Goal: Transaction & Acquisition: Purchase product/service

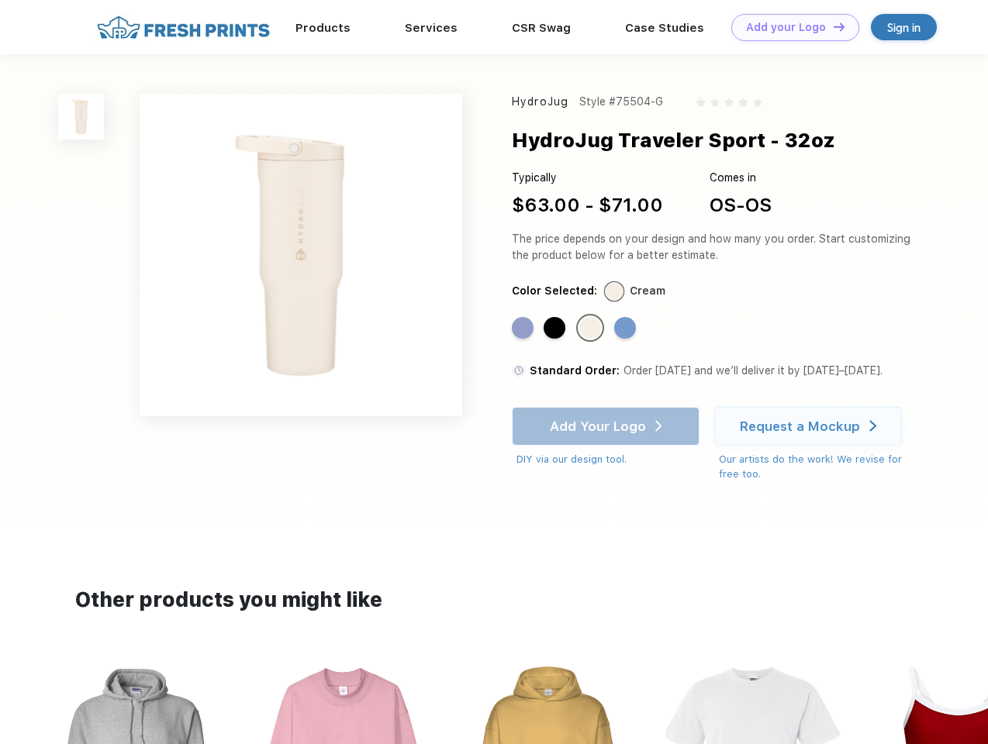
click at [789, 27] on link "Add your Logo Design Tool" at bounding box center [795, 27] width 128 height 27
click at [0, 0] on div "Design Tool" at bounding box center [0, 0] width 0 height 0
click at [832, 26] on link "Add your Logo Design Tool" at bounding box center [795, 27] width 128 height 27
click at [81, 116] on img at bounding box center [81, 117] width 46 height 46
click at [524, 329] on div "Standard Color" at bounding box center [523, 328] width 22 height 22
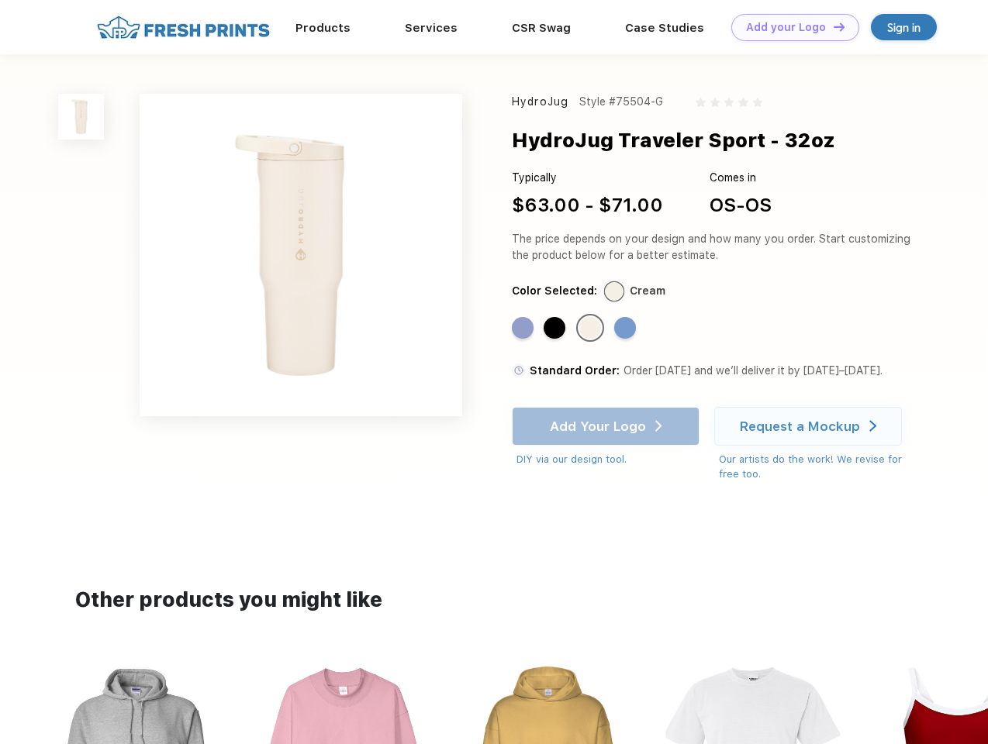
click at [556, 329] on div "Standard Color" at bounding box center [555, 328] width 22 height 22
click at [592, 329] on div "Standard Color" at bounding box center [590, 328] width 22 height 22
click at [626, 329] on div "Standard Color" at bounding box center [625, 328] width 22 height 22
click at [607, 426] on div "Add Your Logo DIY via our design tool. Ah shoot! This product isn't up in our d…" at bounding box center [606, 437] width 188 height 60
click at [810, 426] on div "Request a Mockup" at bounding box center [800, 427] width 120 height 16
